Goal: Information Seeking & Learning: Learn about a topic

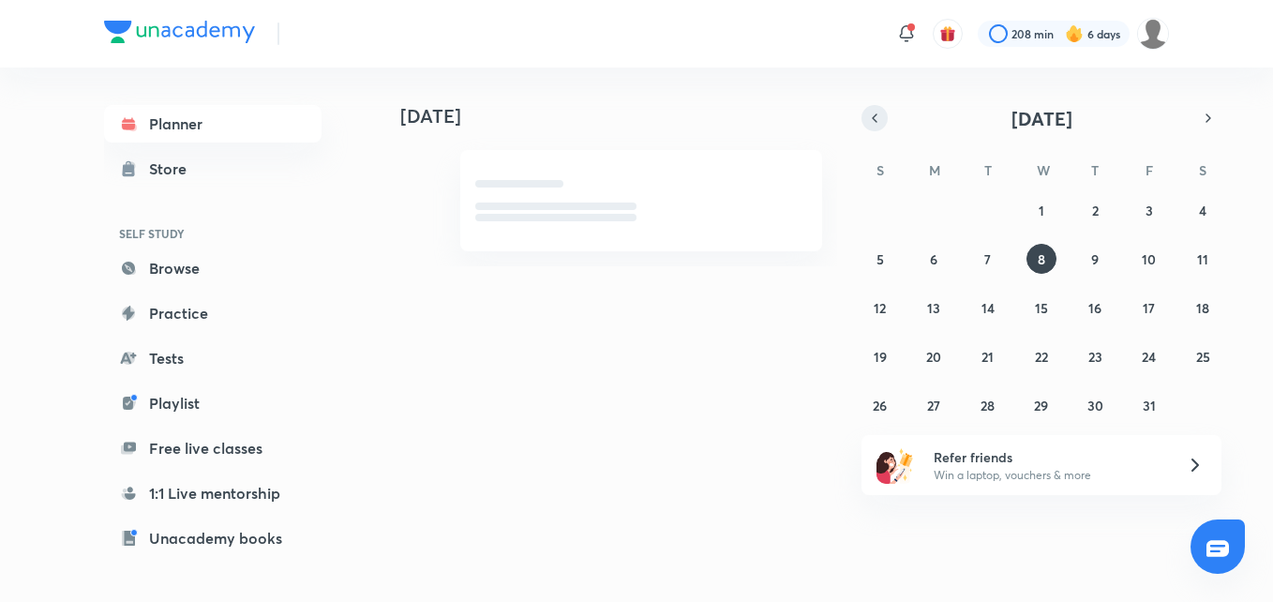
click at [879, 128] on button "button" at bounding box center [874, 118] width 26 height 26
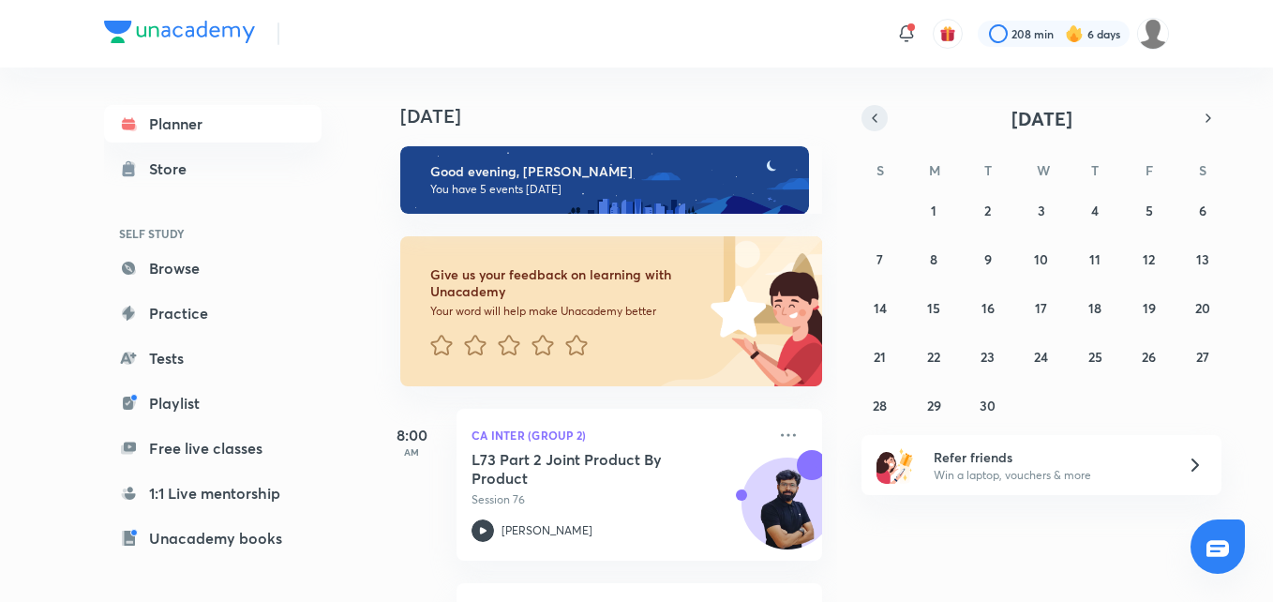
click at [879, 128] on button "button" at bounding box center [874, 118] width 26 height 26
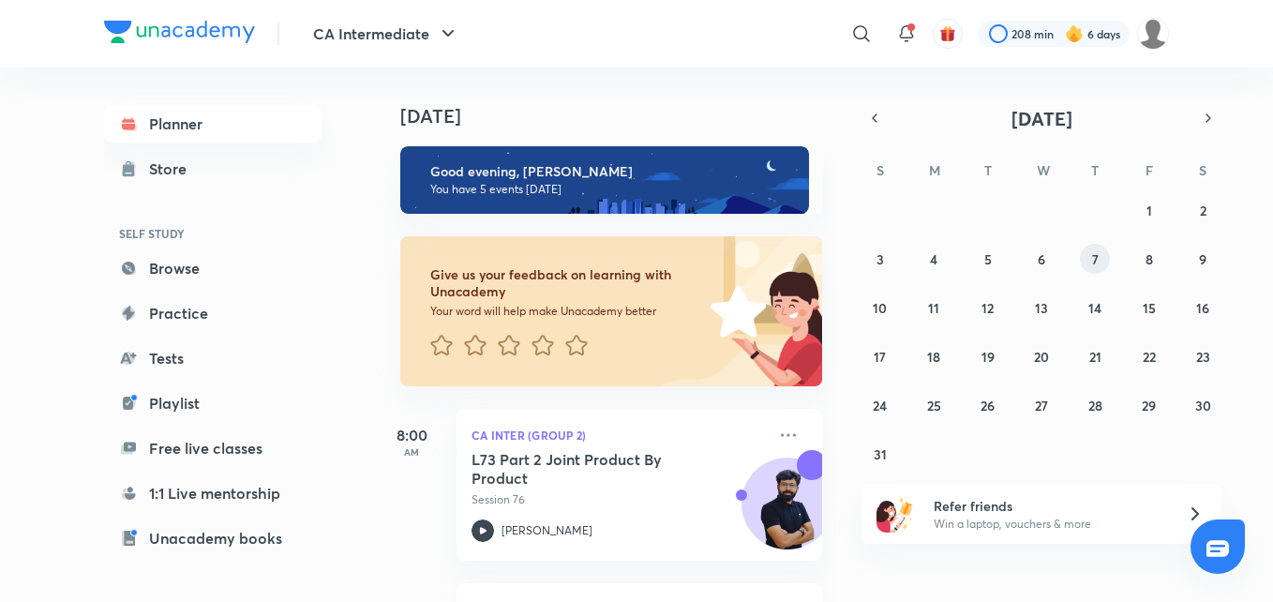
click at [1093, 259] on abbr "7" at bounding box center [1095, 259] width 7 height 18
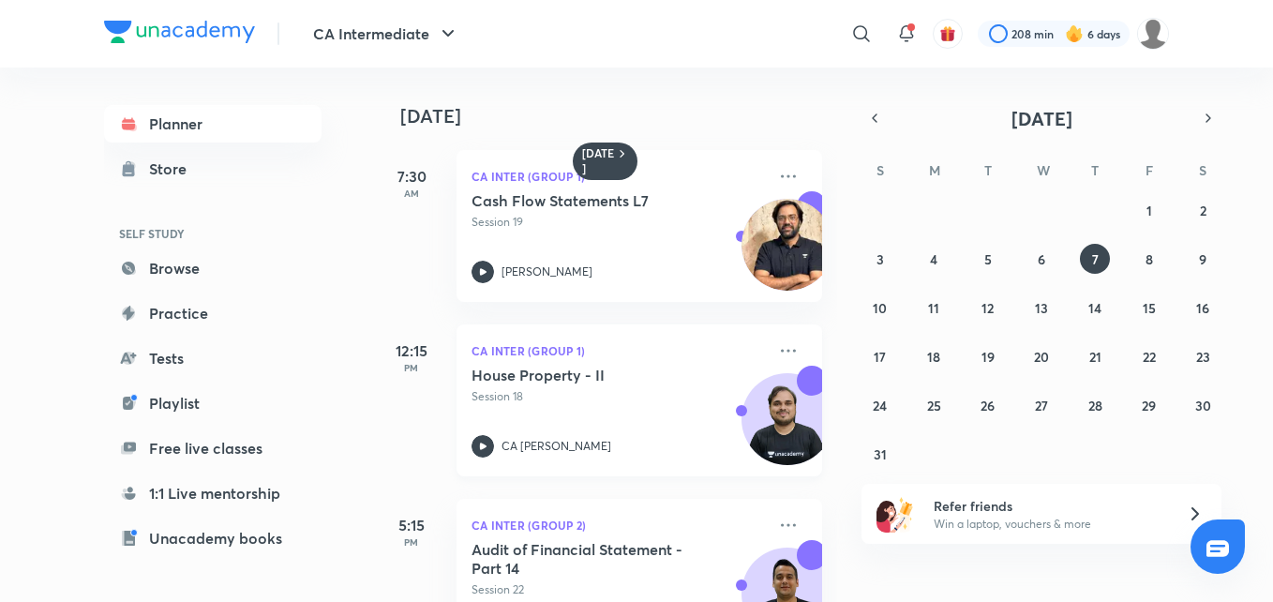
click at [474, 442] on icon at bounding box center [482, 446] width 22 height 22
